Goal: Information Seeking & Learning: Find specific fact

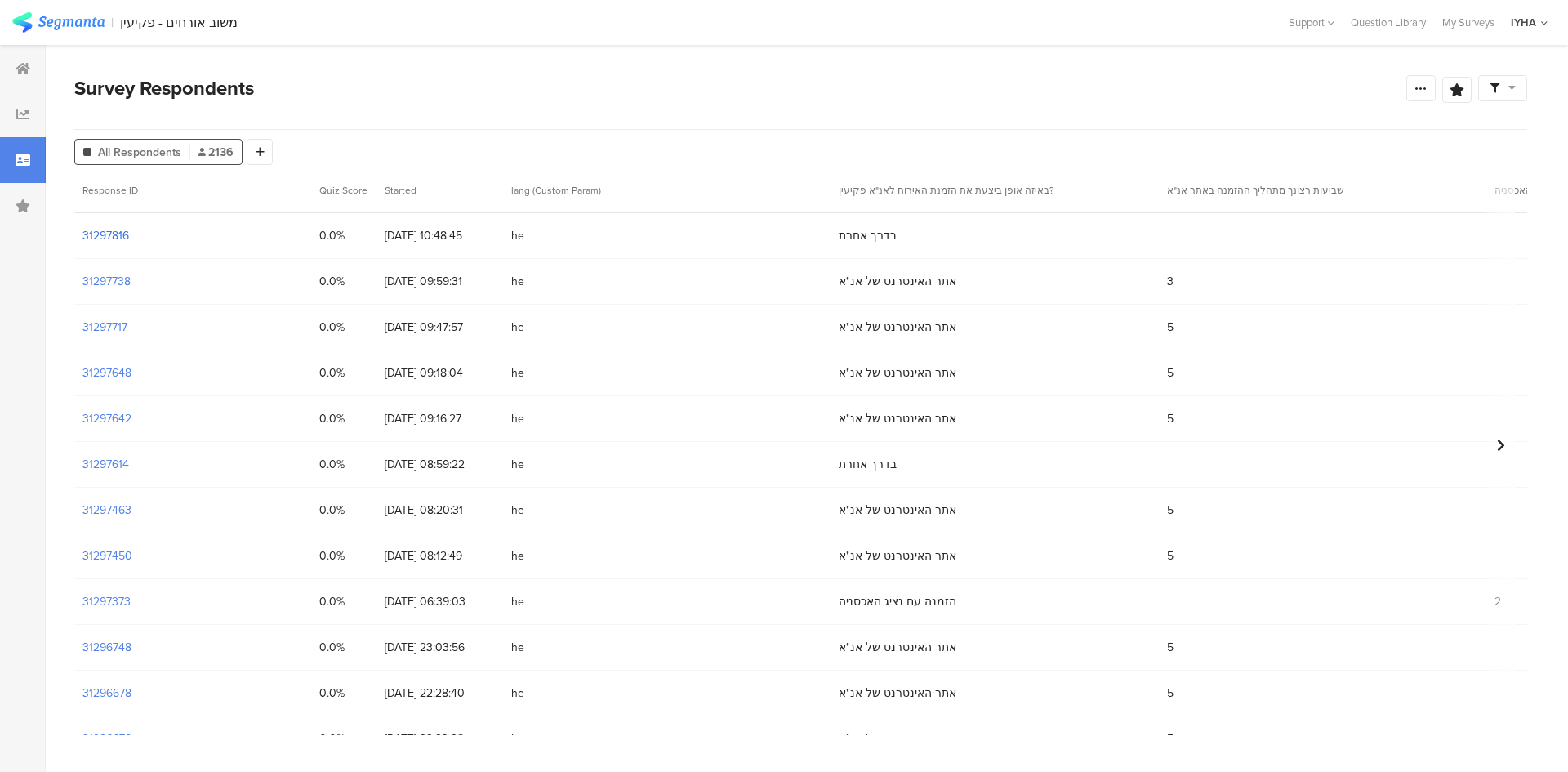
click at [99, 232] on section "31297816" at bounding box center [105, 235] width 47 height 17
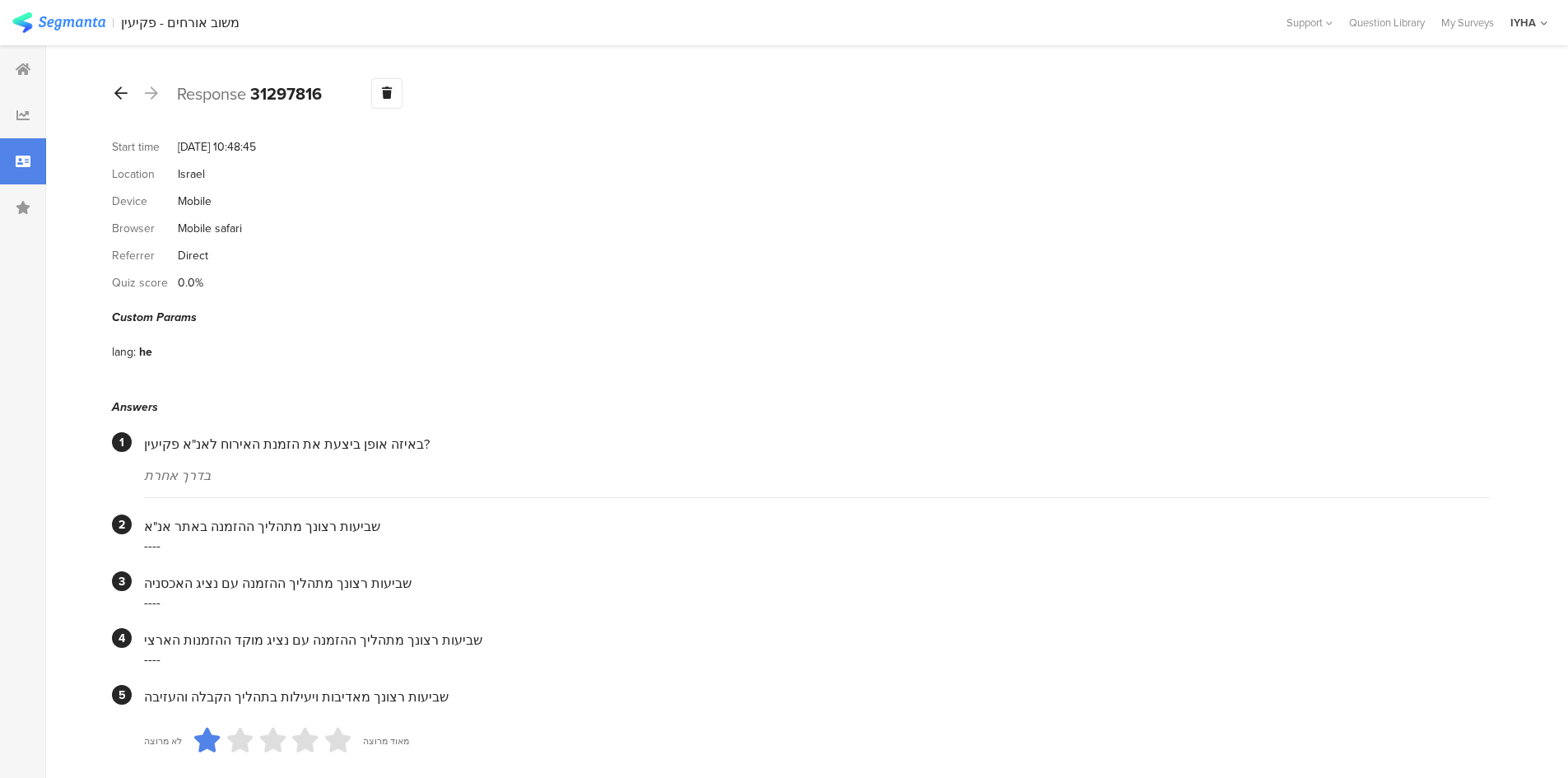
click at [119, 92] on icon at bounding box center [120, 93] width 13 height 15
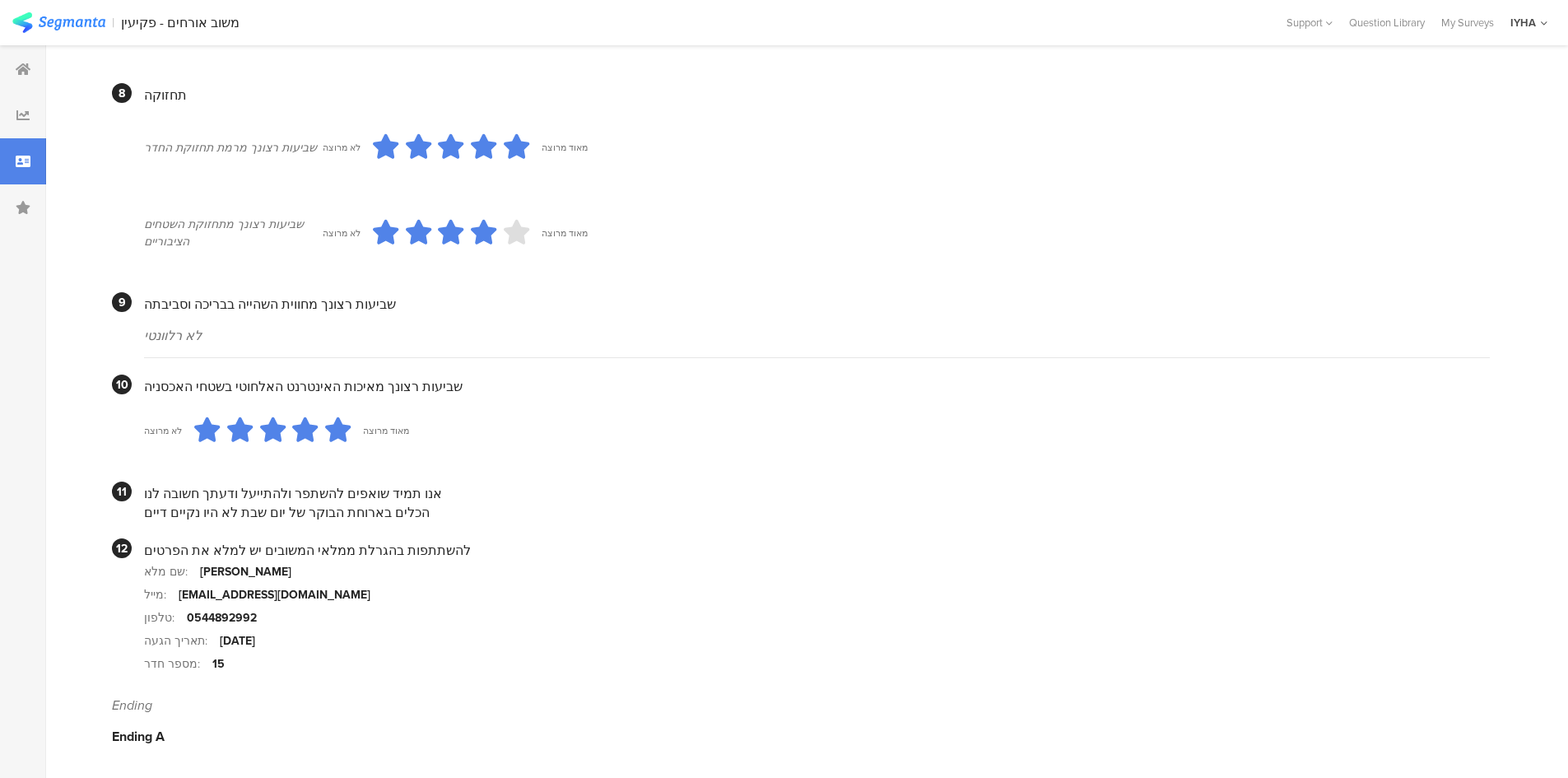
scroll to position [1315, 0]
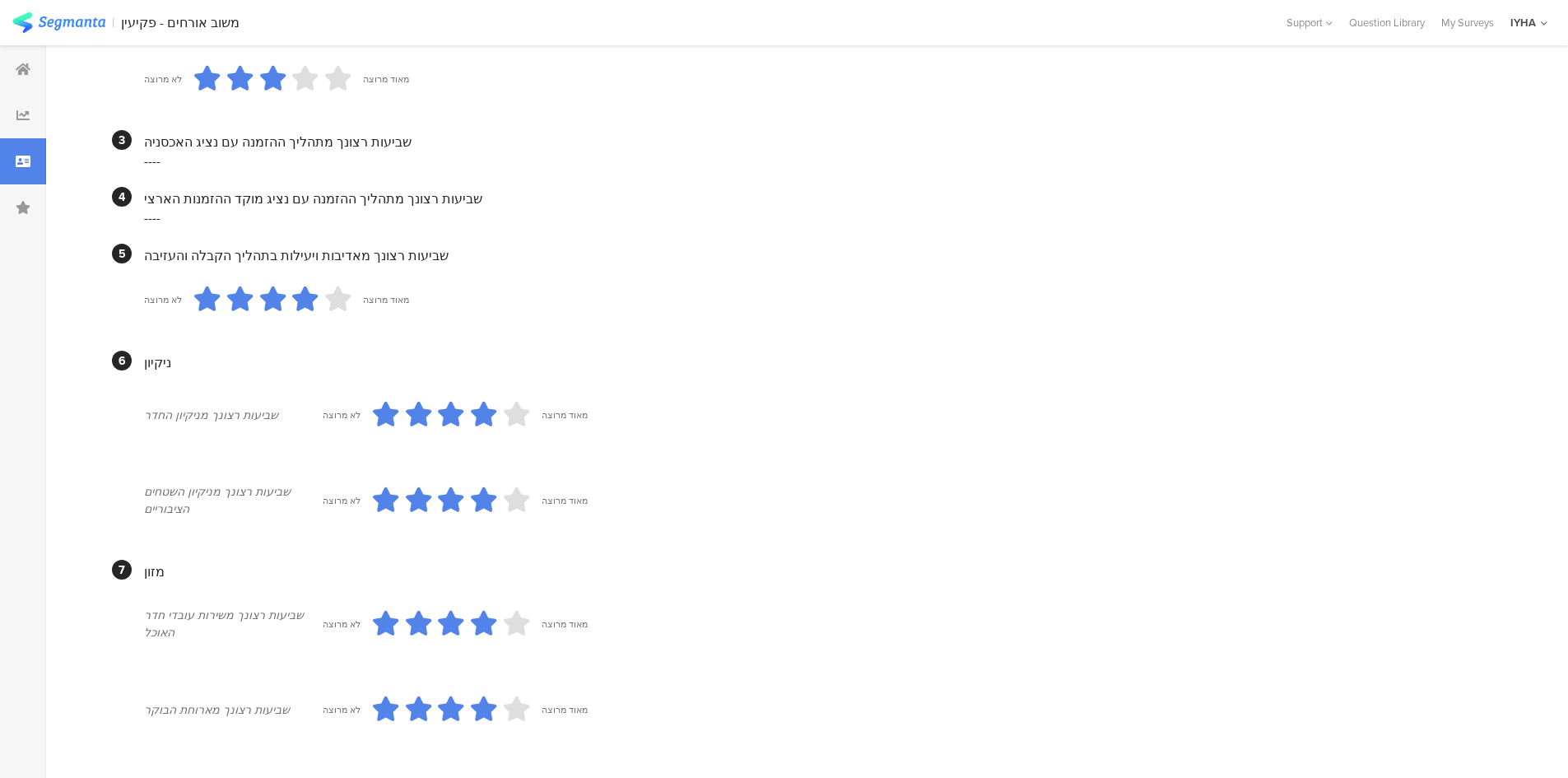
drag, startPoint x: 420, startPoint y: 439, endPoint x: 331, endPoint y: 379, distance: 107.3
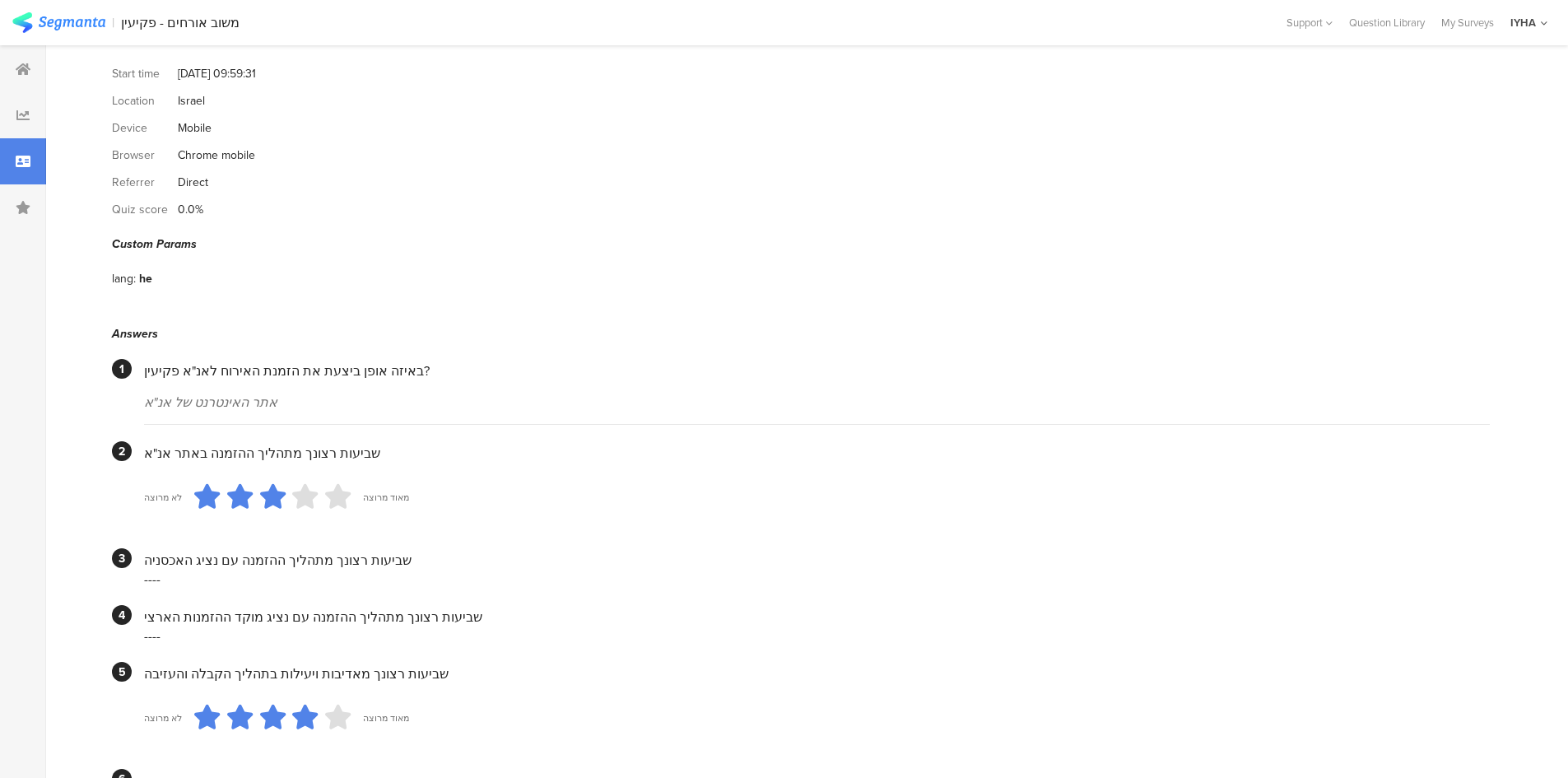
scroll to position [0, 0]
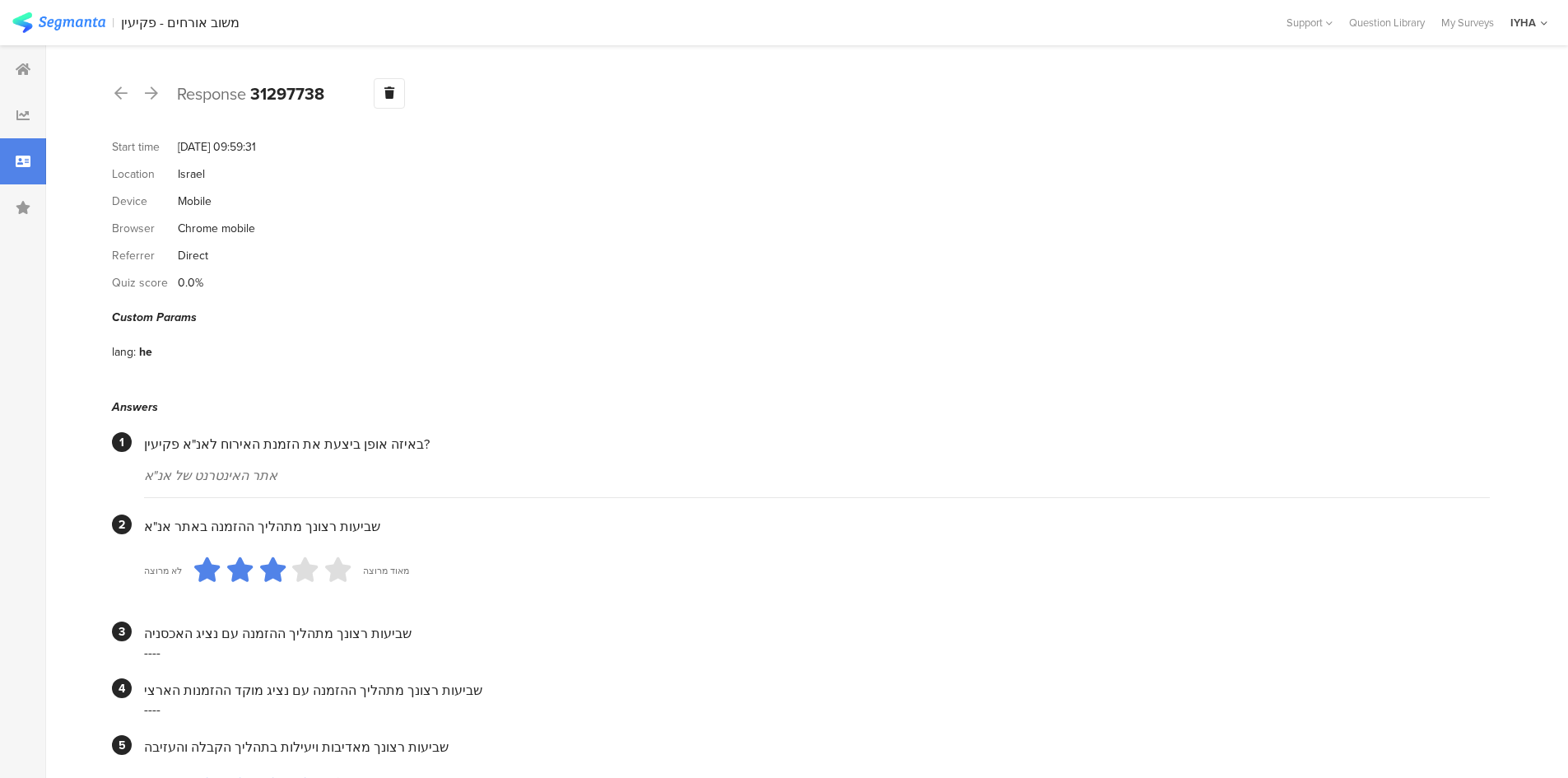
drag, startPoint x: 324, startPoint y: 379, endPoint x: 256, endPoint y: 292, distance: 110.4
drag, startPoint x: 256, startPoint y: 292, endPoint x: 116, endPoint y: 92, distance: 244.1
click at [116, 92] on icon at bounding box center [120, 93] width 13 height 15
click at [117, 94] on icon at bounding box center [120, 93] width 13 height 15
click at [119, 96] on icon at bounding box center [120, 93] width 13 height 15
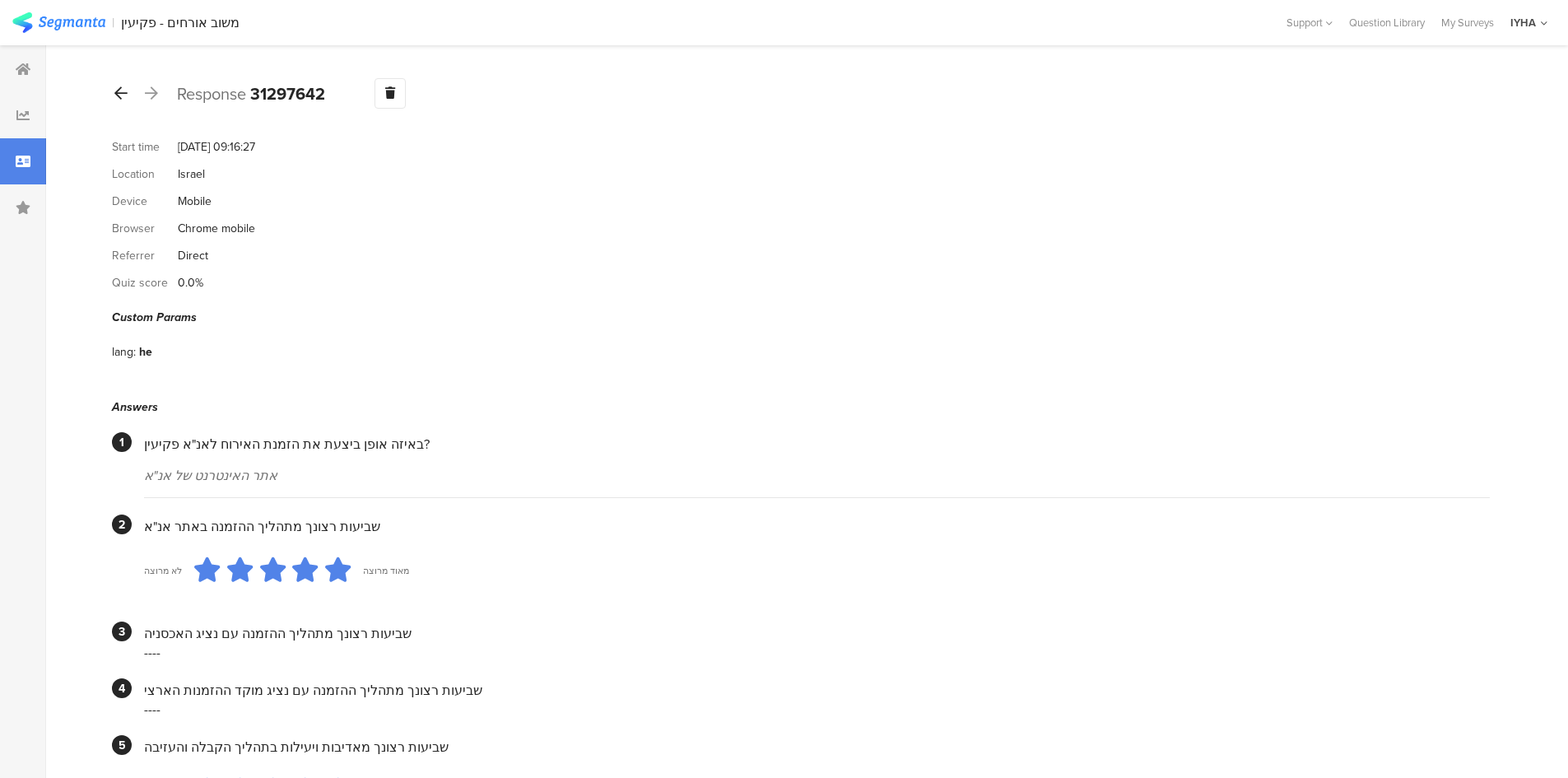
click at [114, 92] on div at bounding box center [121, 94] width 18 height 27
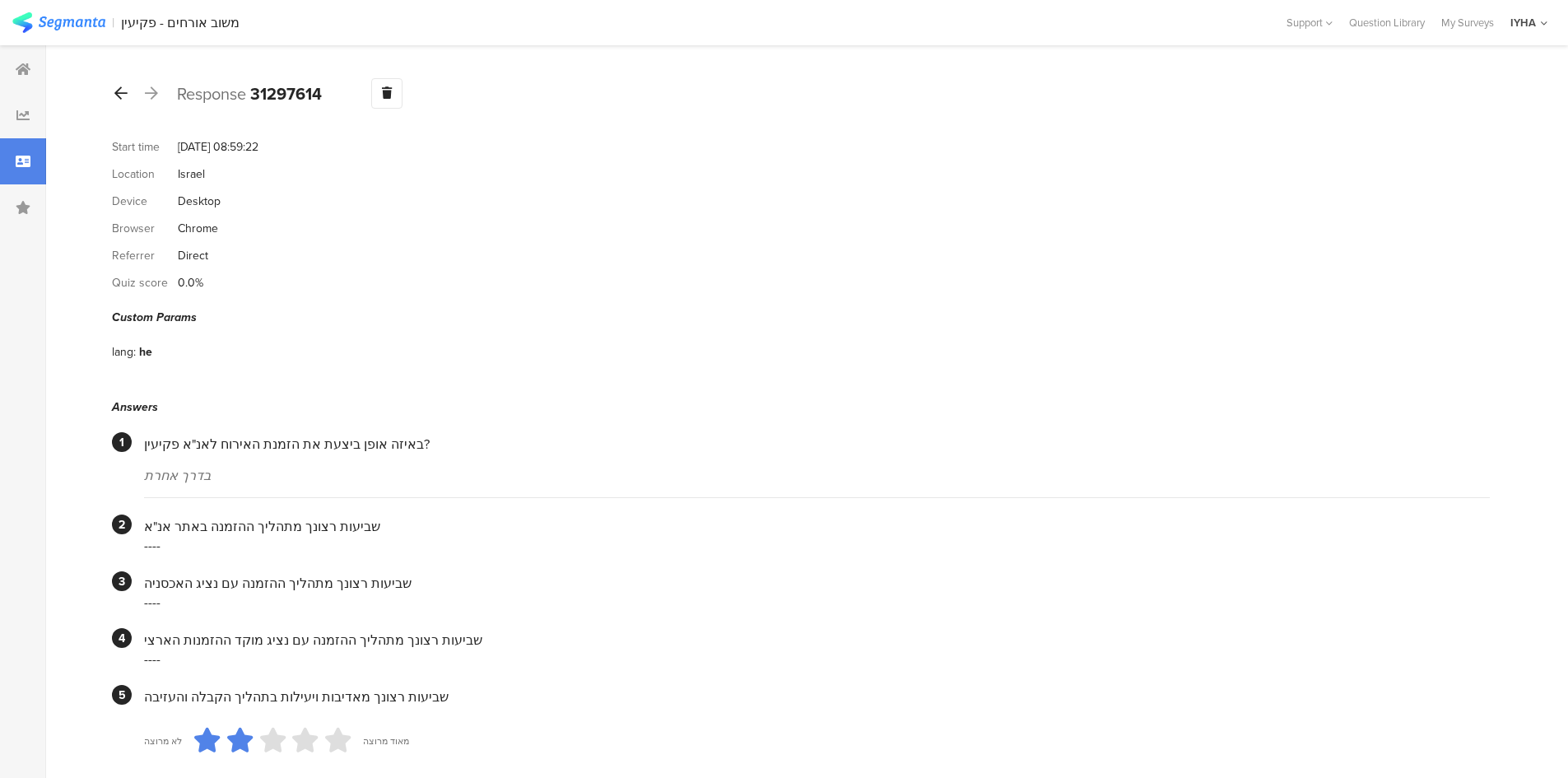
click at [118, 94] on icon at bounding box center [120, 93] width 13 height 15
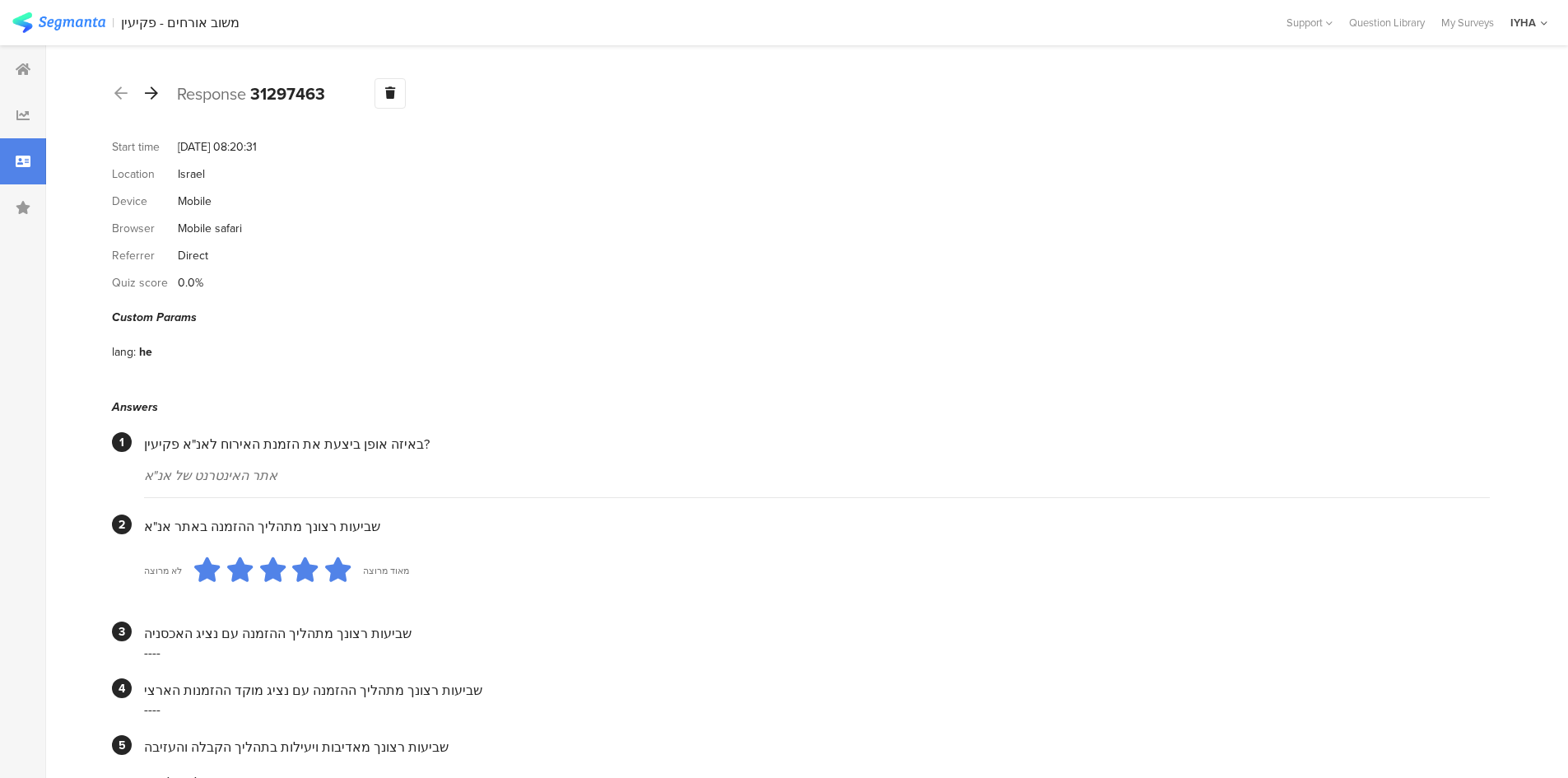
click at [152, 94] on icon at bounding box center [151, 93] width 13 height 15
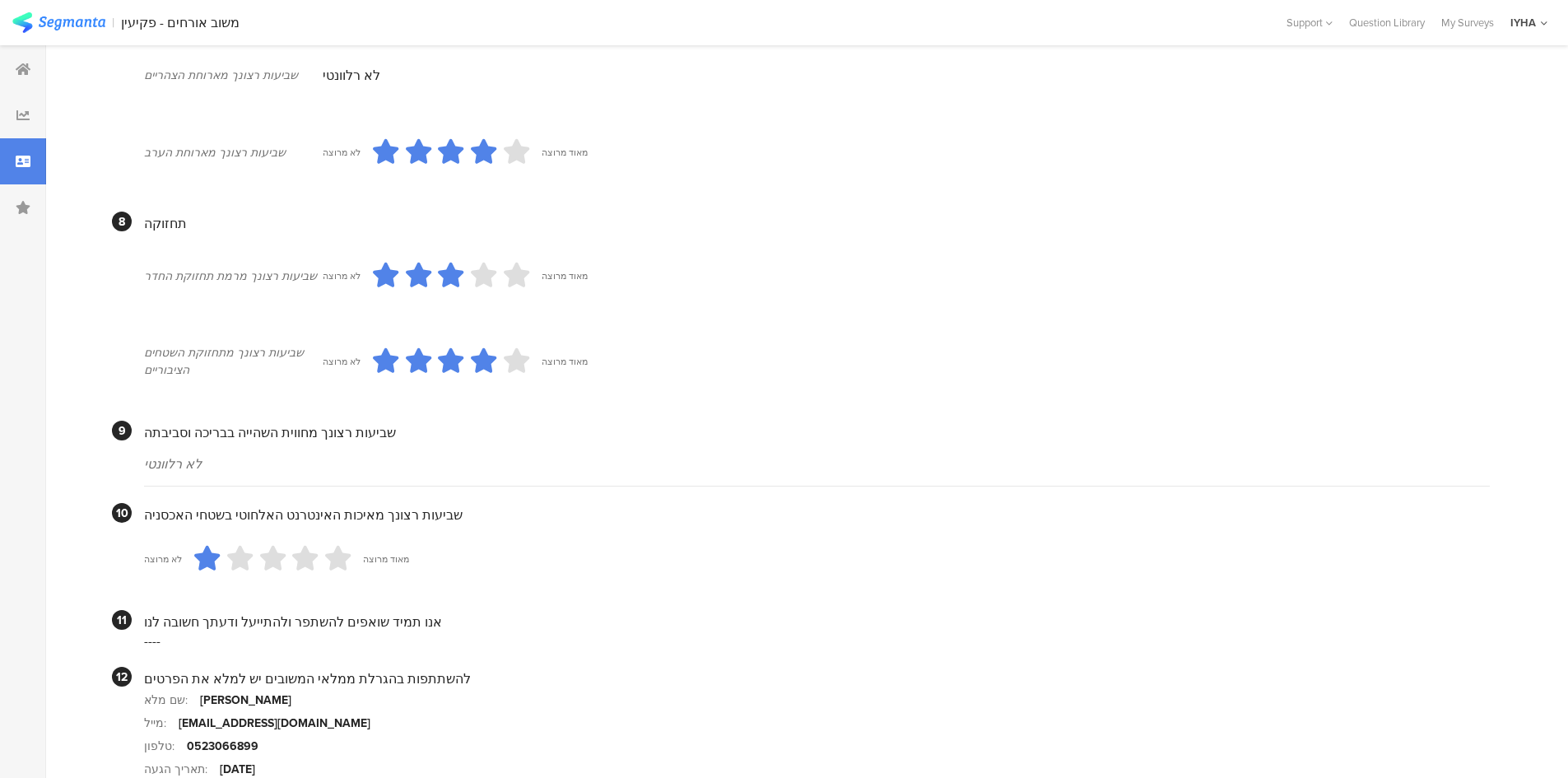
scroll to position [1235, 0]
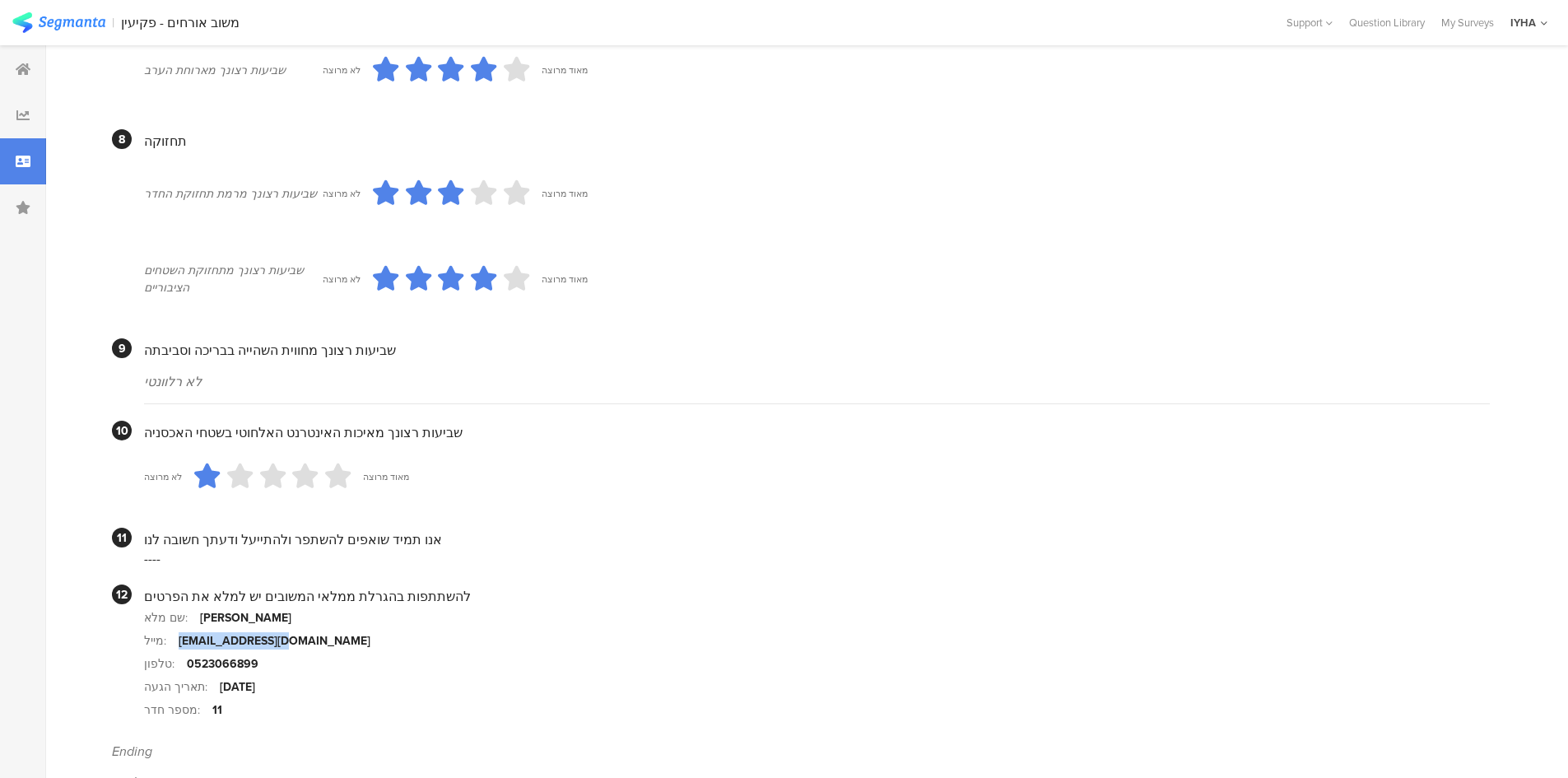
drag, startPoint x: 289, startPoint y: 644, endPoint x: 179, endPoint y: 646, distance: 110.0
click at [179, 646] on section "מייל: [EMAIL_ADDRESS][DOMAIN_NAME]" at bounding box center [817, 641] width 1346 height 23
copy div "[EMAIL_ADDRESS][DOMAIN_NAME]"
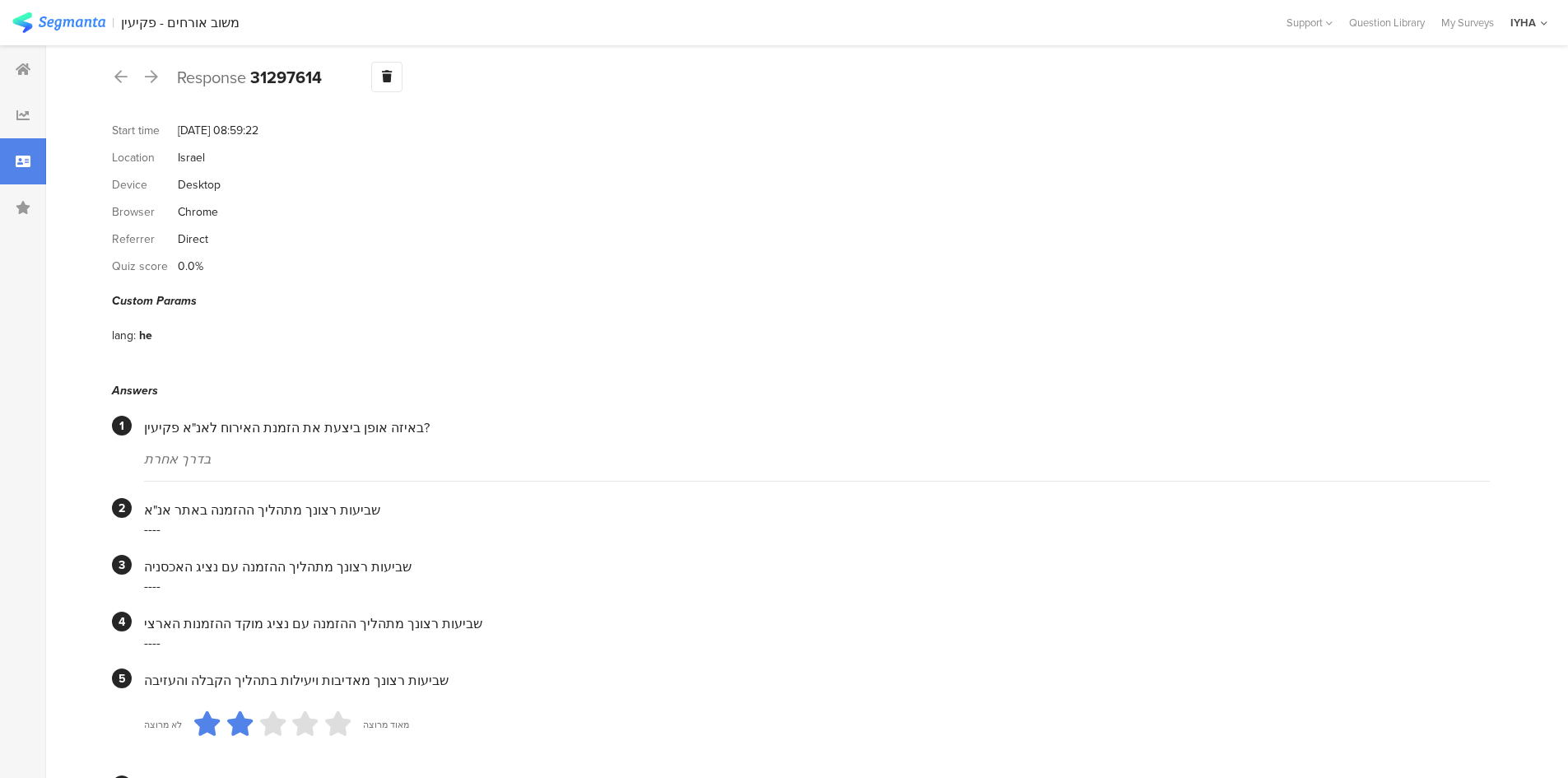
scroll to position [0, 0]
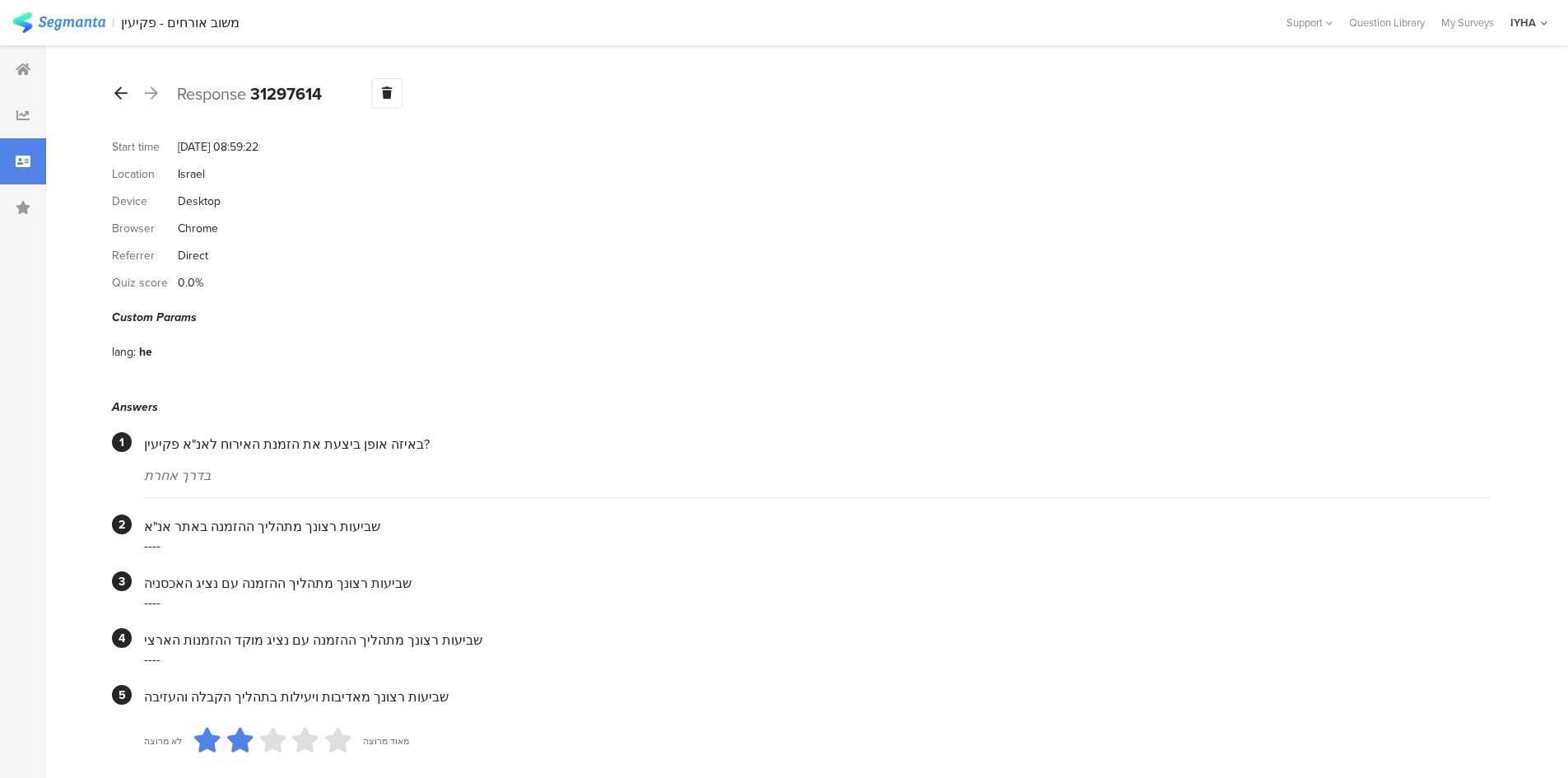
click at [120, 90] on icon at bounding box center [120, 93] width 13 height 15
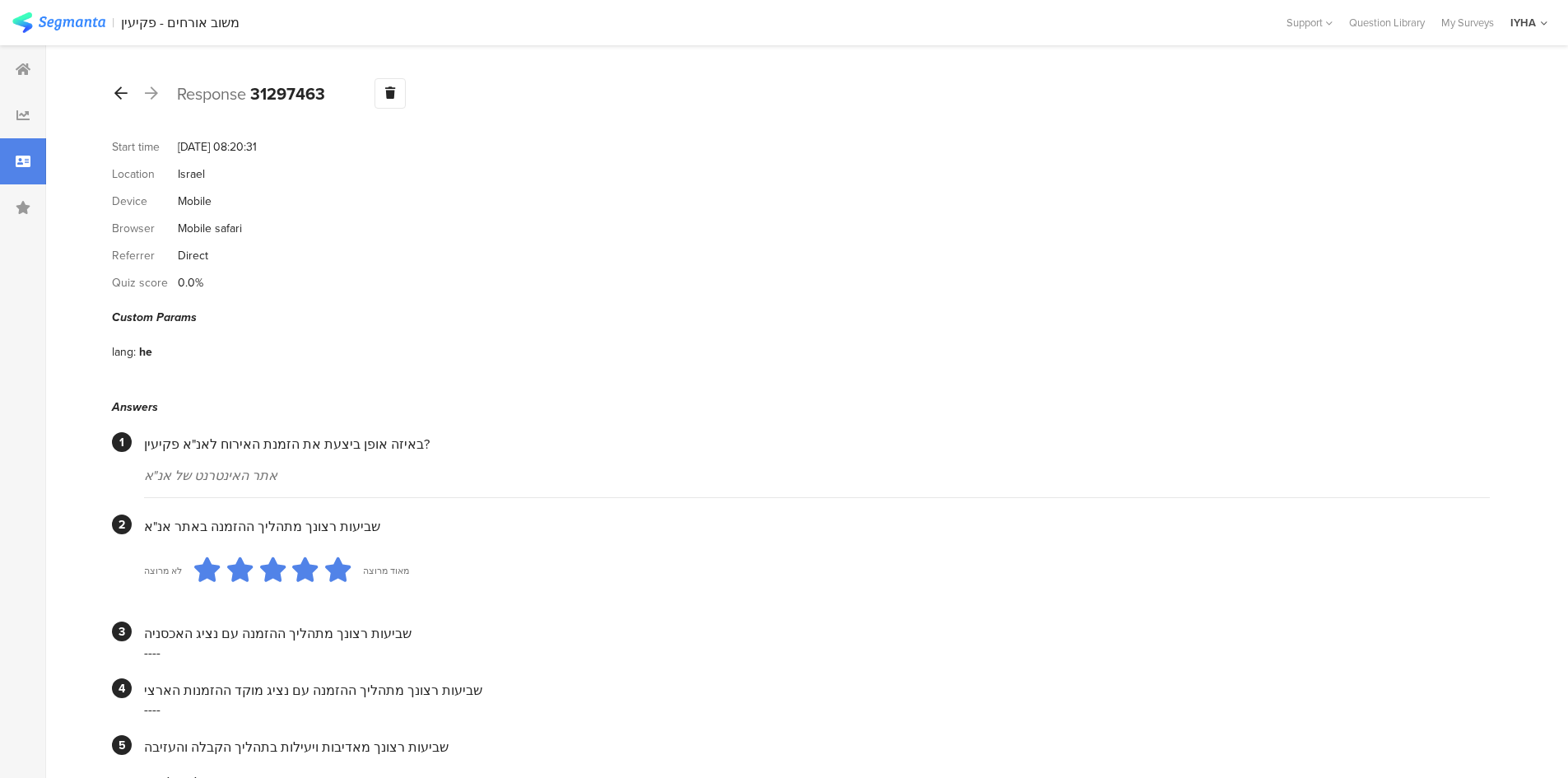
click at [121, 97] on icon at bounding box center [120, 93] width 13 height 15
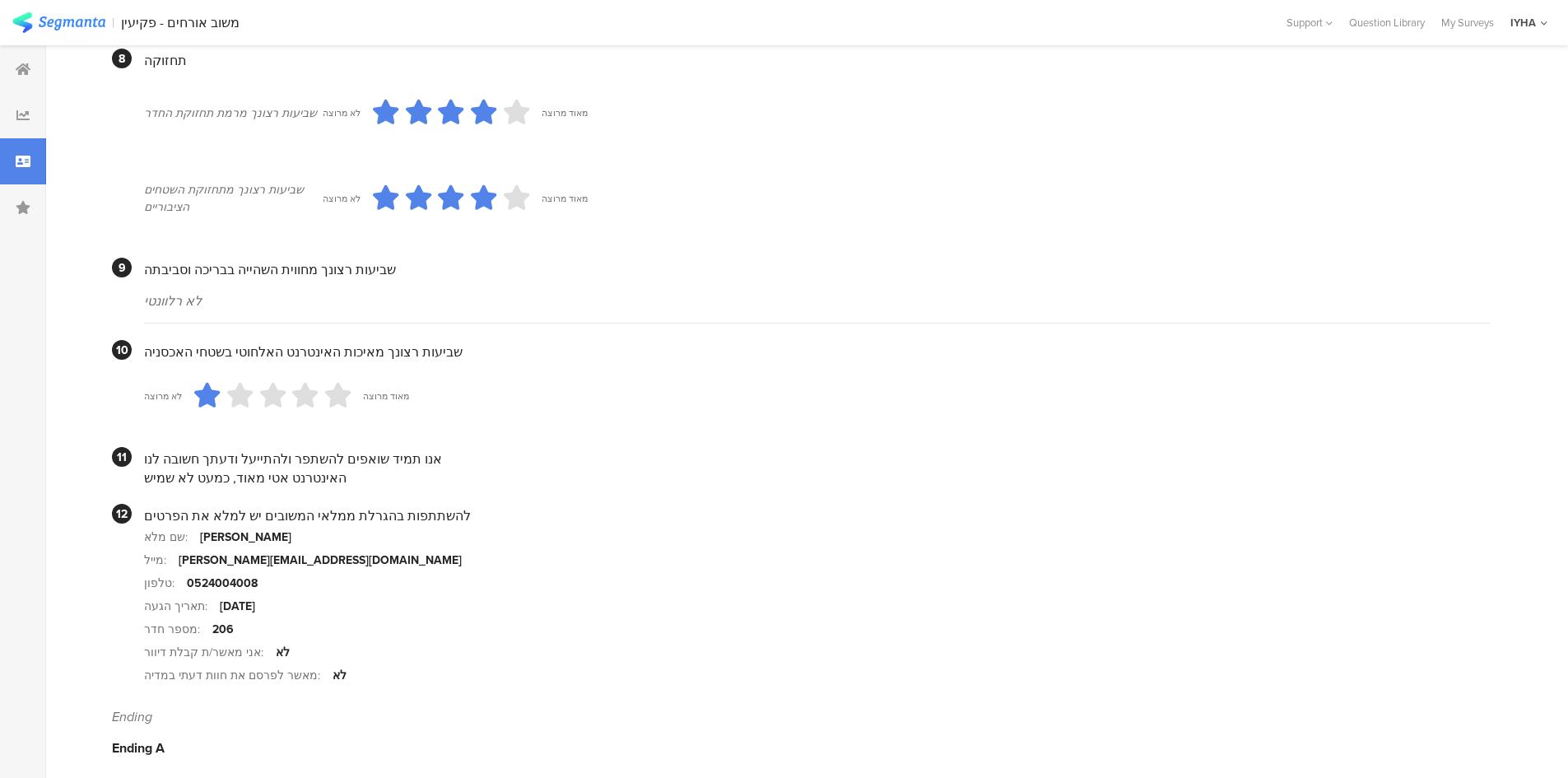
scroll to position [1362, 0]
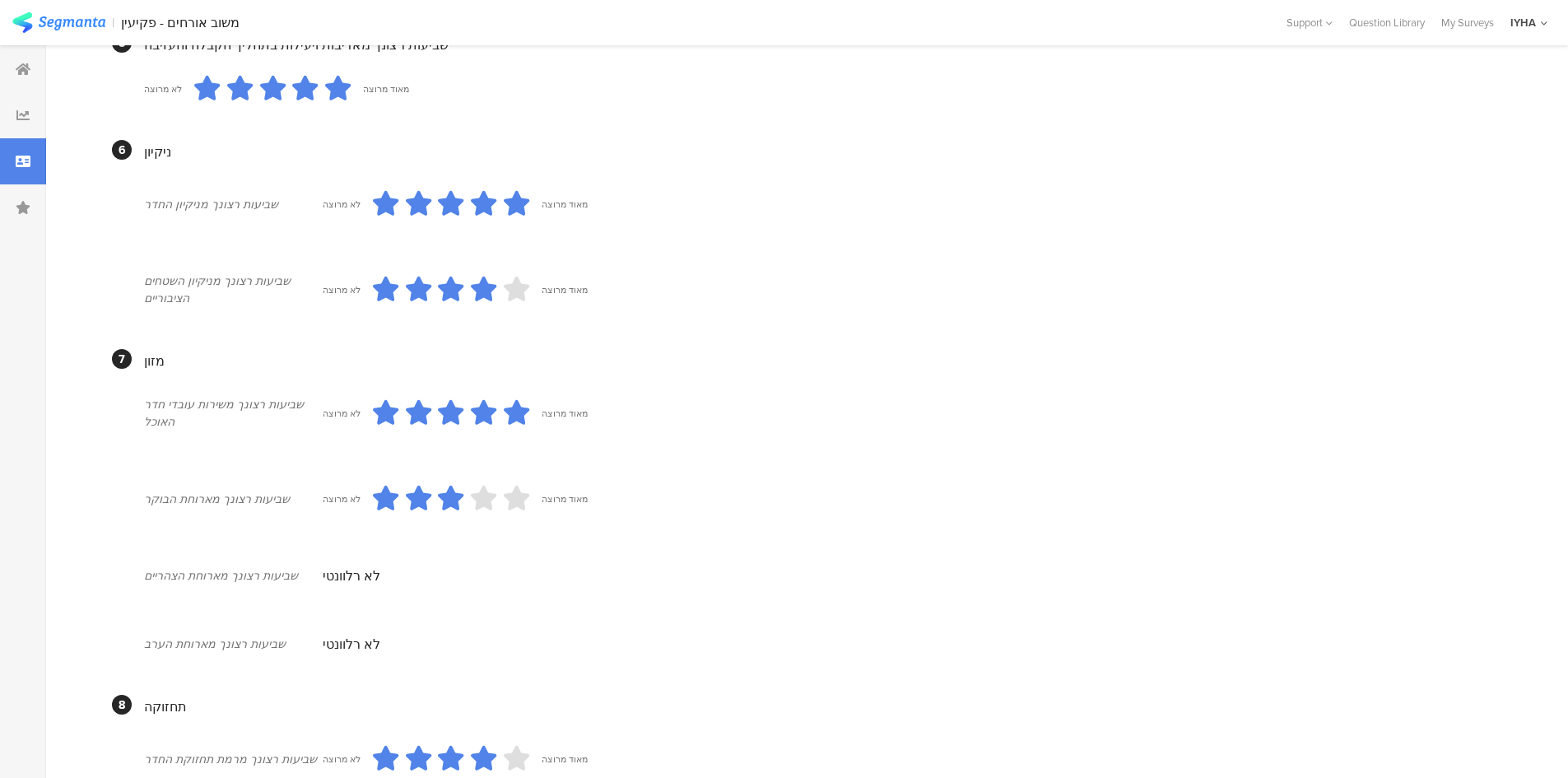
drag, startPoint x: 421, startPoint y: 519, endPoint x: 404, endPoint y: 494, distance: 30.2
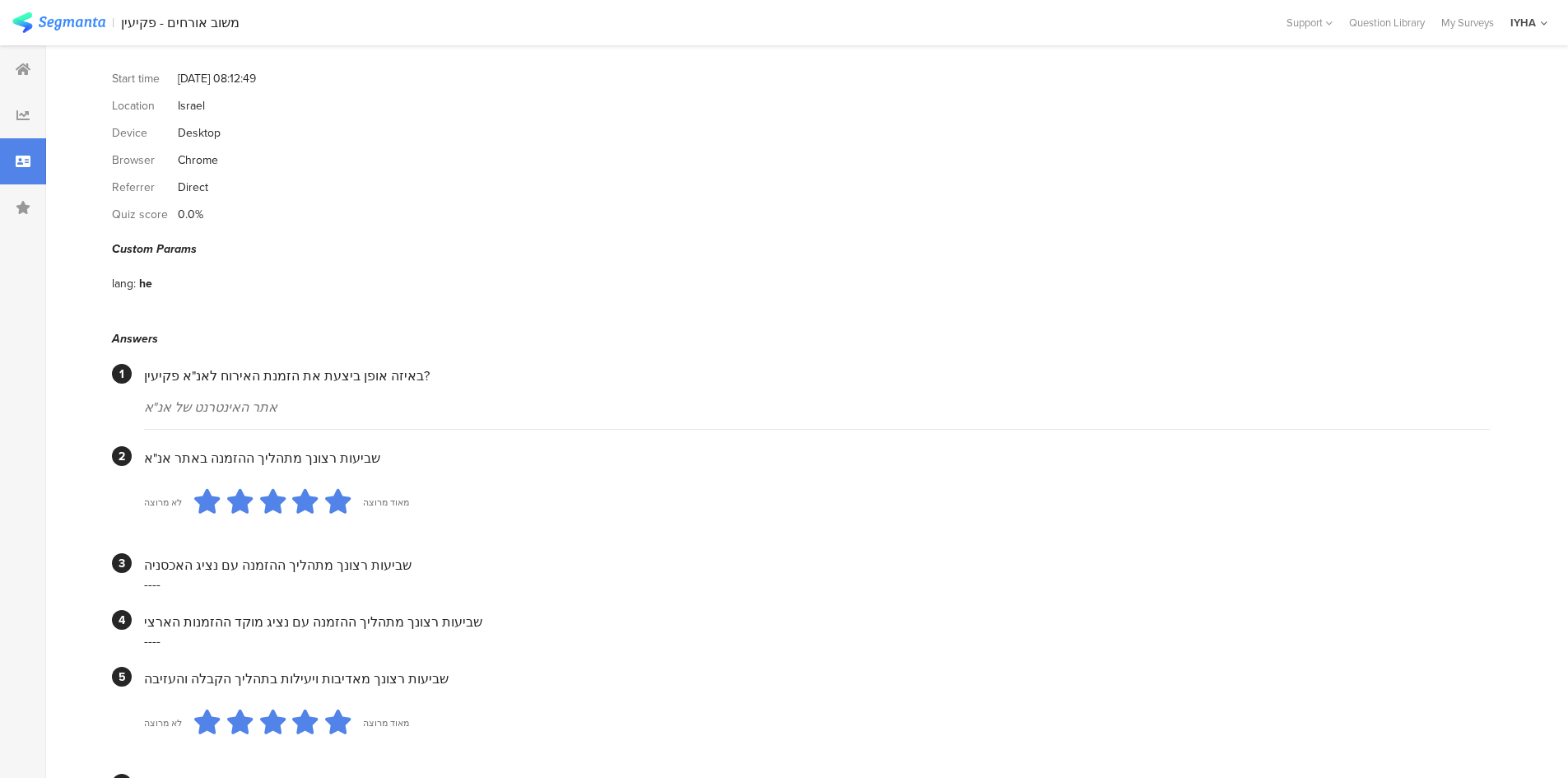
scroll to position [0, 0]
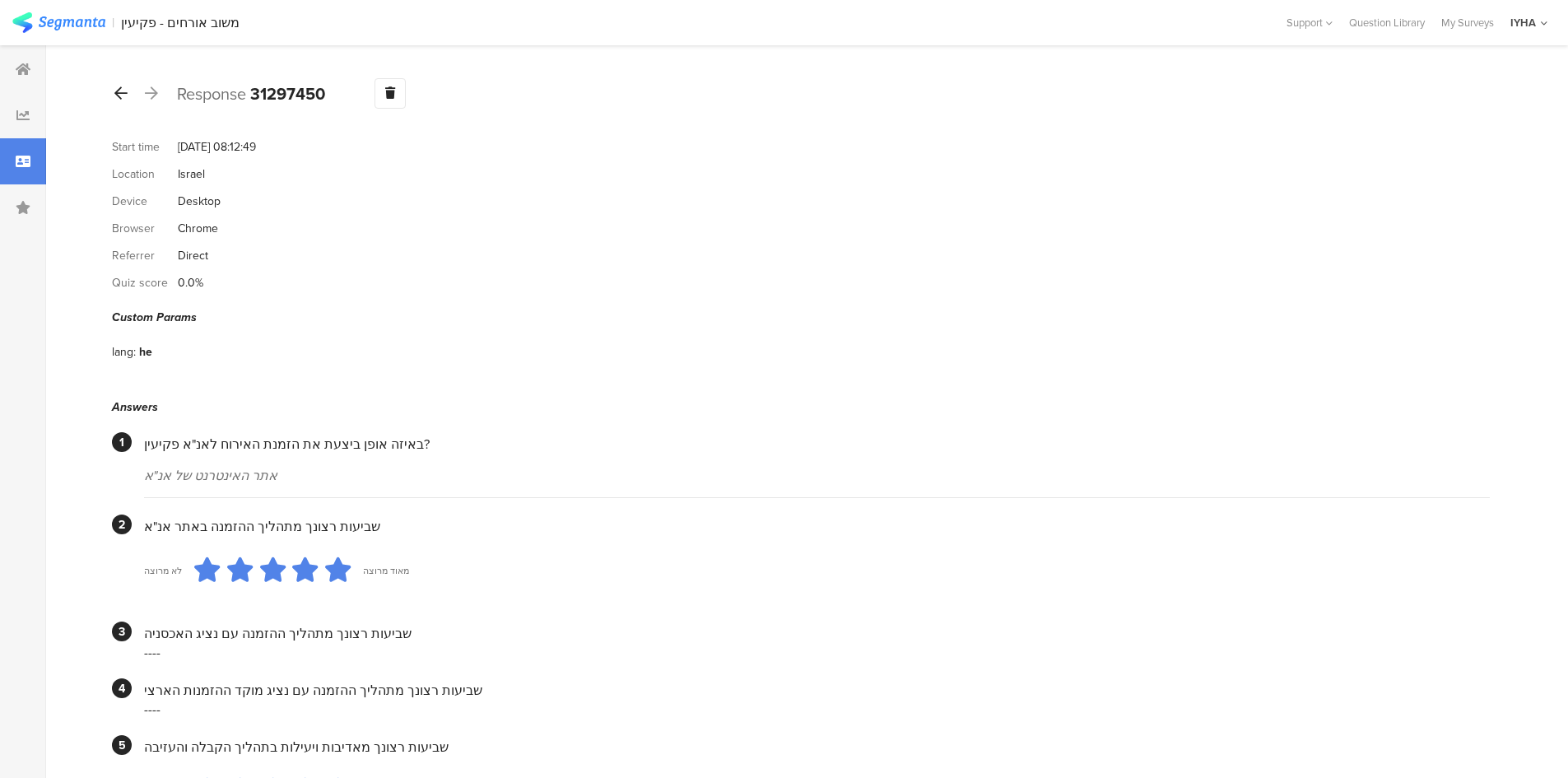
click at [116, 94] on icon at bounding box center [120, 93] width 13 height 15
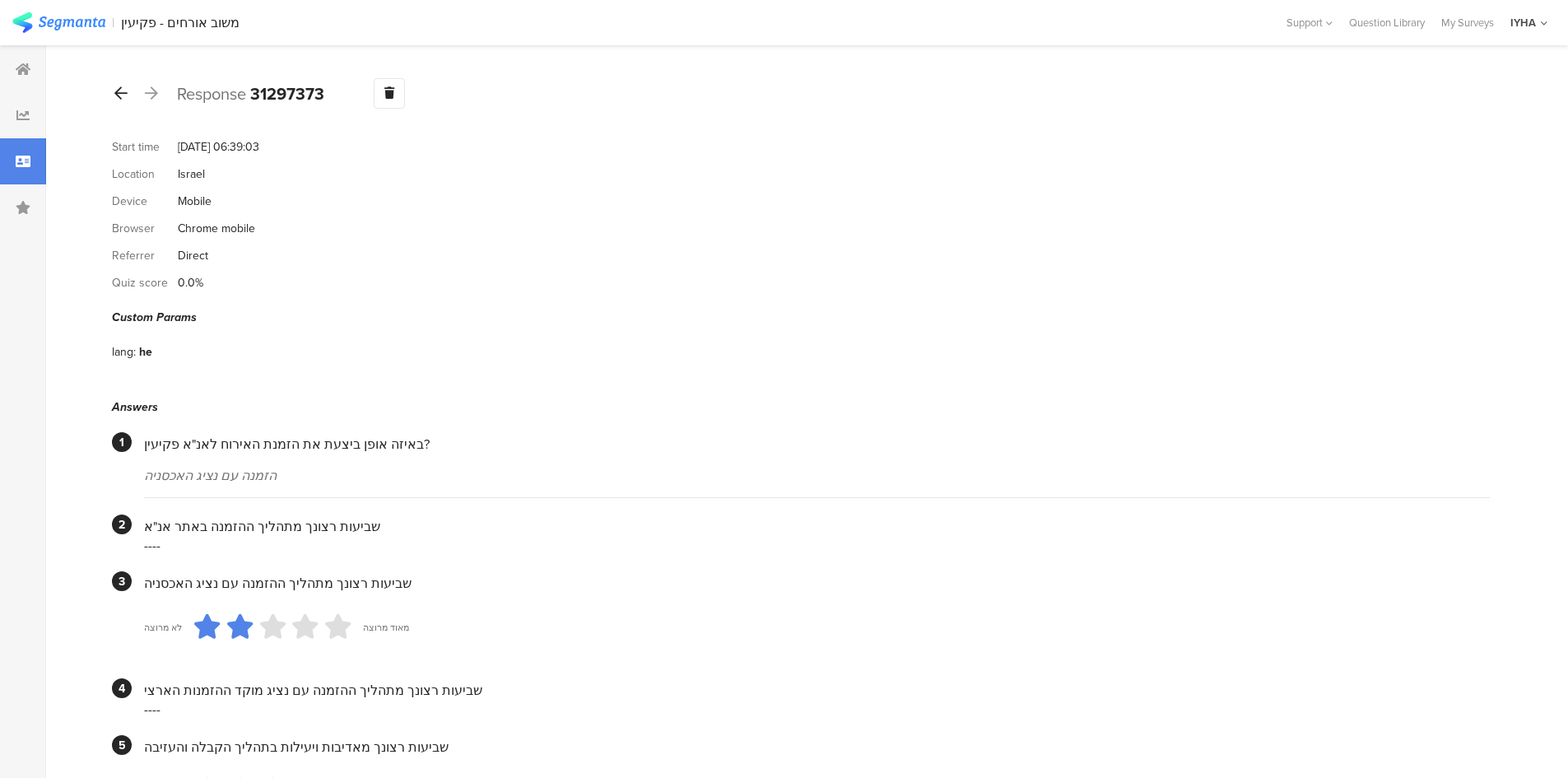
click at [114, 90] on icon at bounding box center [120, 93] width 13 height 15
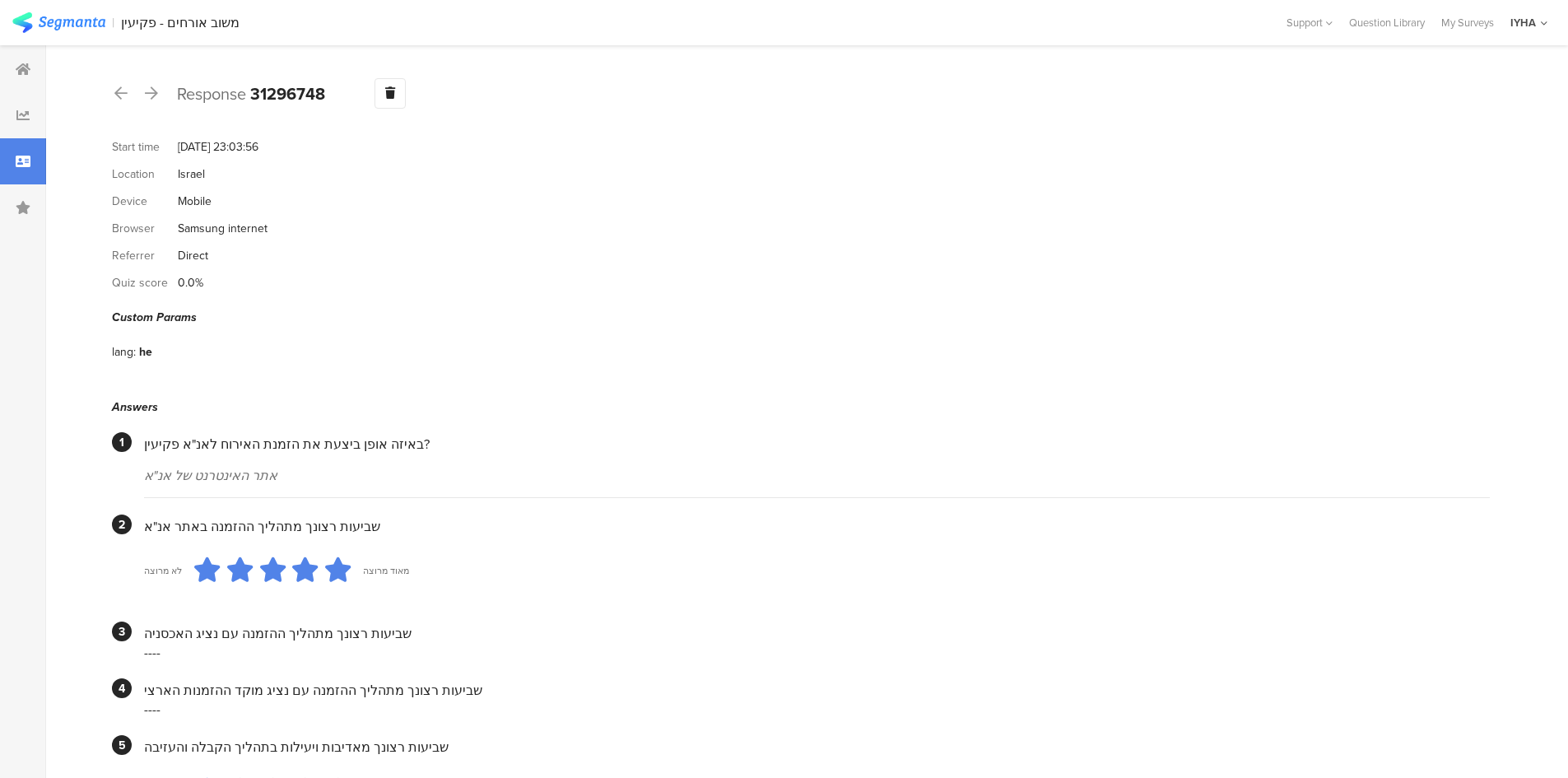
drag, startPoint x: 358, startPoint y: 527, endPoint x: 91, endPoint y: 51, distance: 545.8
click at [120, 94] on icon at bounding box center [120, 93] width 13 height 15
click at [114, 92] on div at bounding box center [121, 94] width 18 height 27
